Goal: Use online tool/utility: Utilize a website feature to perform a specific function

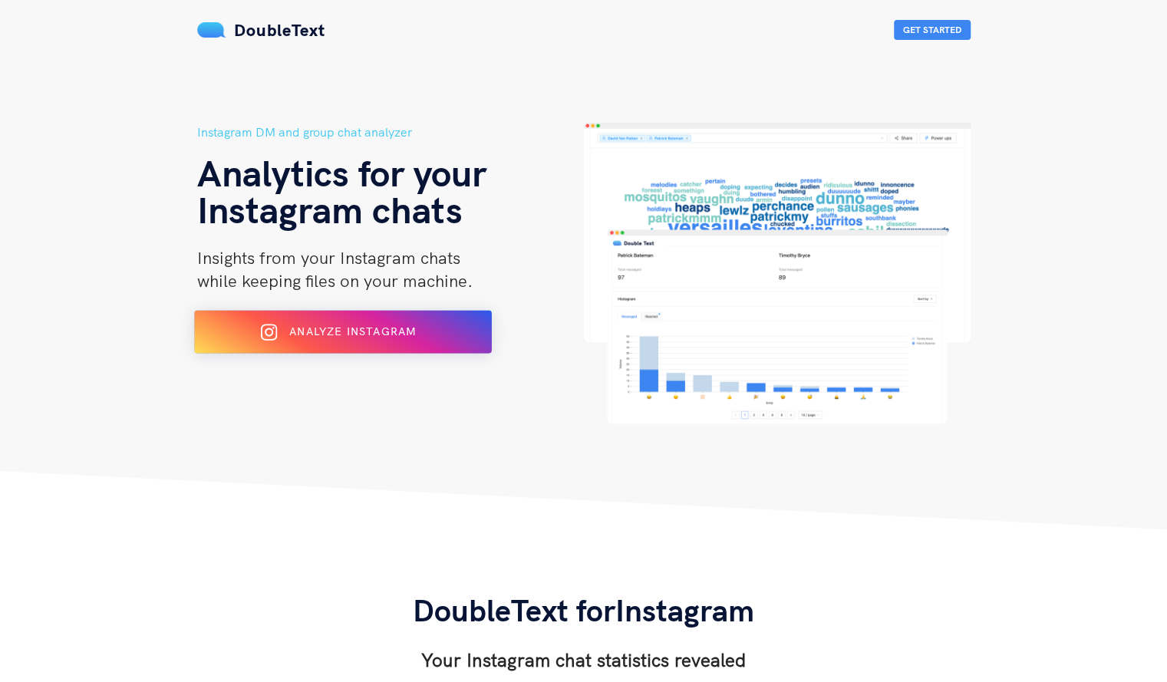
click at [401, 326] on span "Analyze Instagram" at bounding box center [352, 332] width 127 height 14
